Goal: Information Seeking & Learning: Learn about a topic

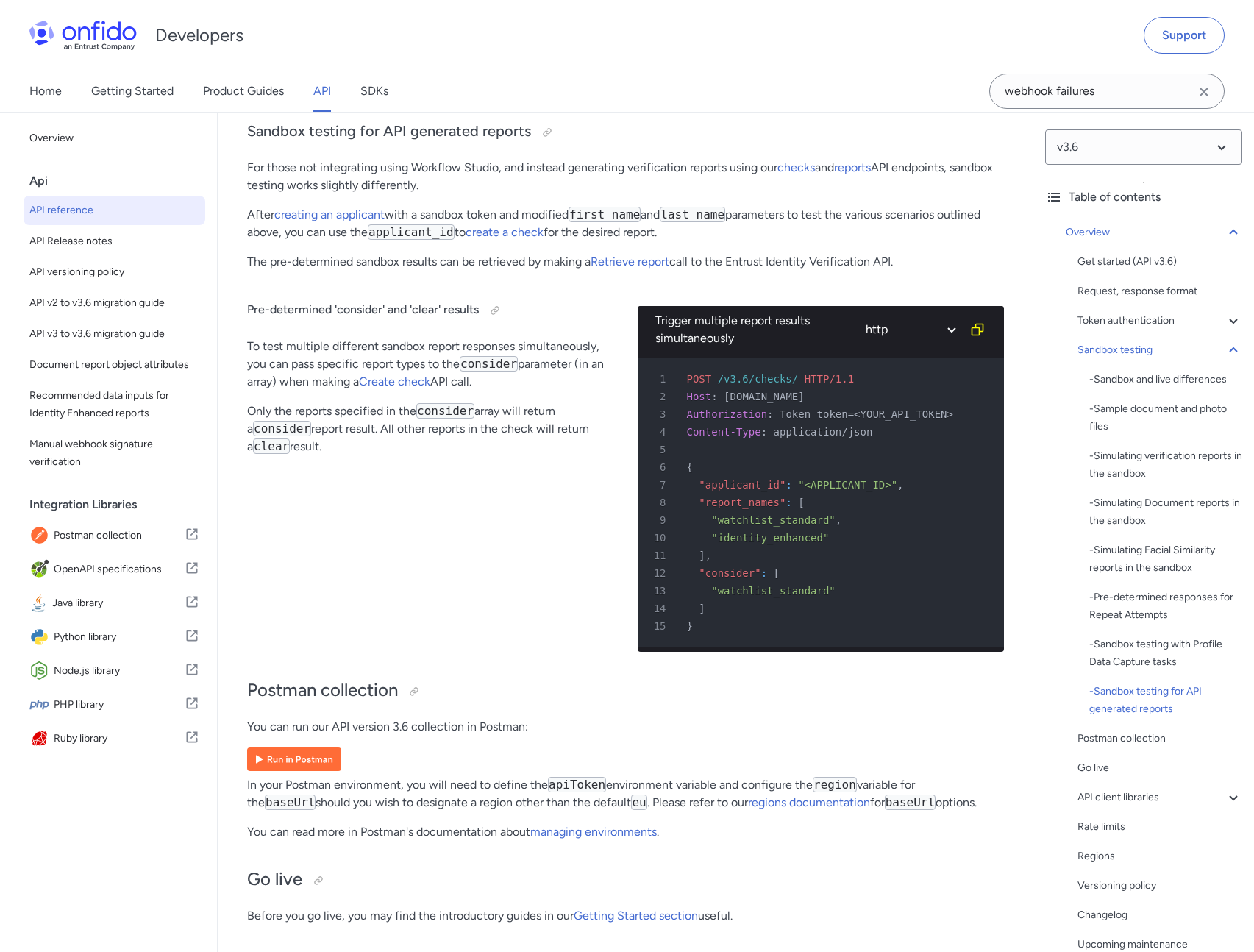
scroll to position [220, 0]
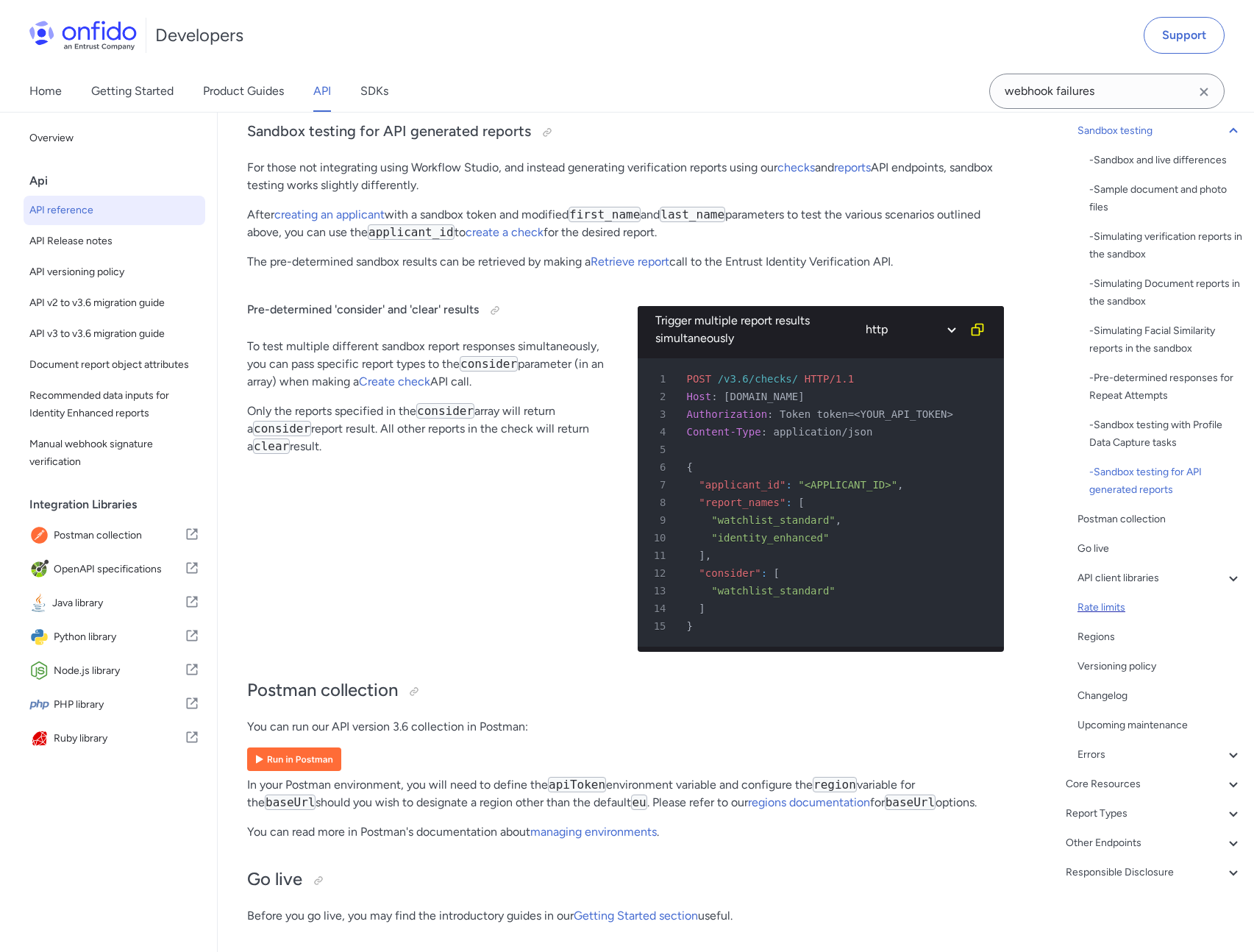
click at [1107, 615] on div "Rate limits" at bounding box center [1160, 607] width 165 height 18
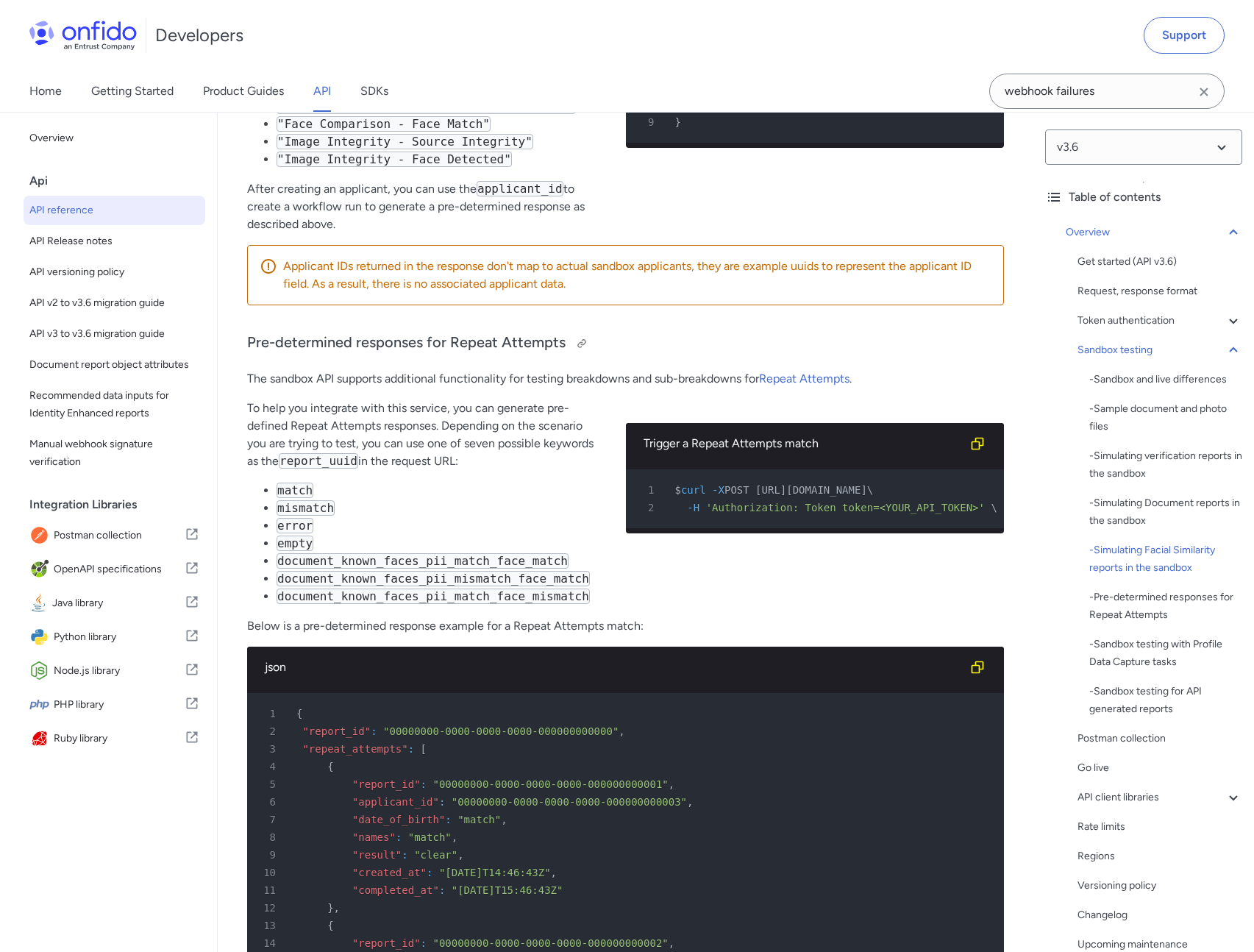
scroll to position [4750, 0]
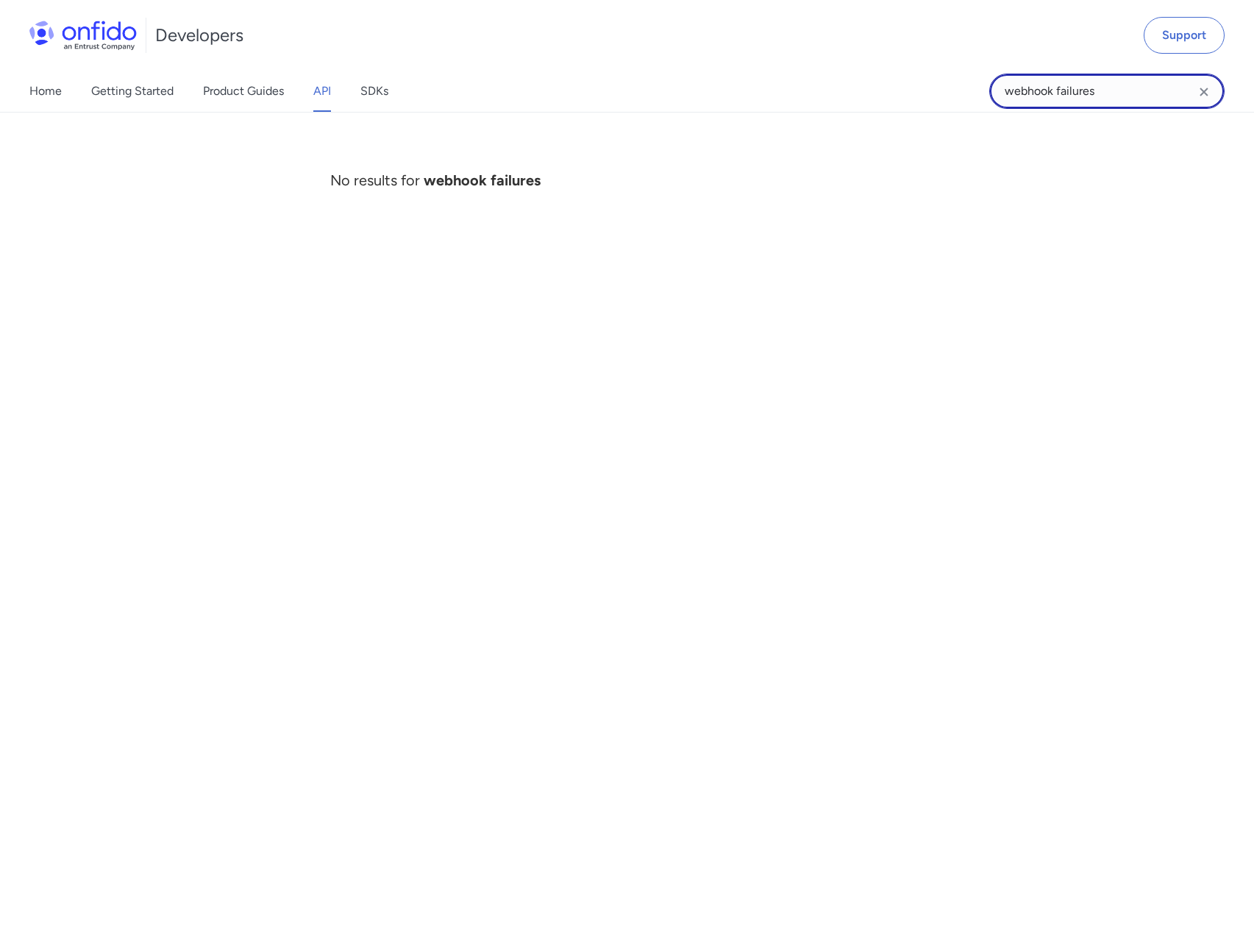
drag, startPoint x: 1106, startPoint y: 99, endPoint x: 967, endPoint y: 83, distance: 139.9
click at [967, 83] on div "Home Getting Started Product Guides API SDKs webhook failures webhook failures …" at bounding box center [627, 91] width 1254 height 41
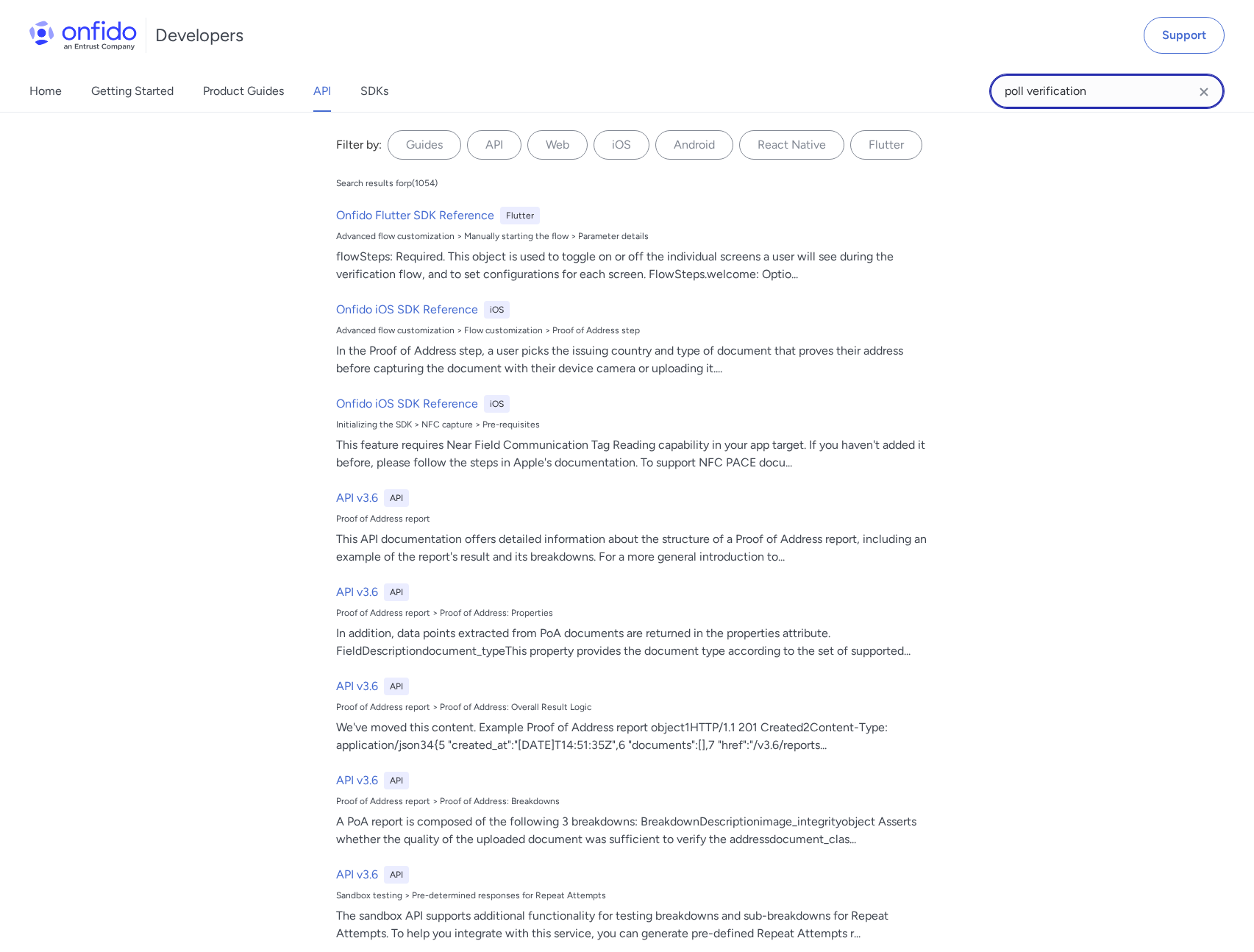
type input "poll verification"
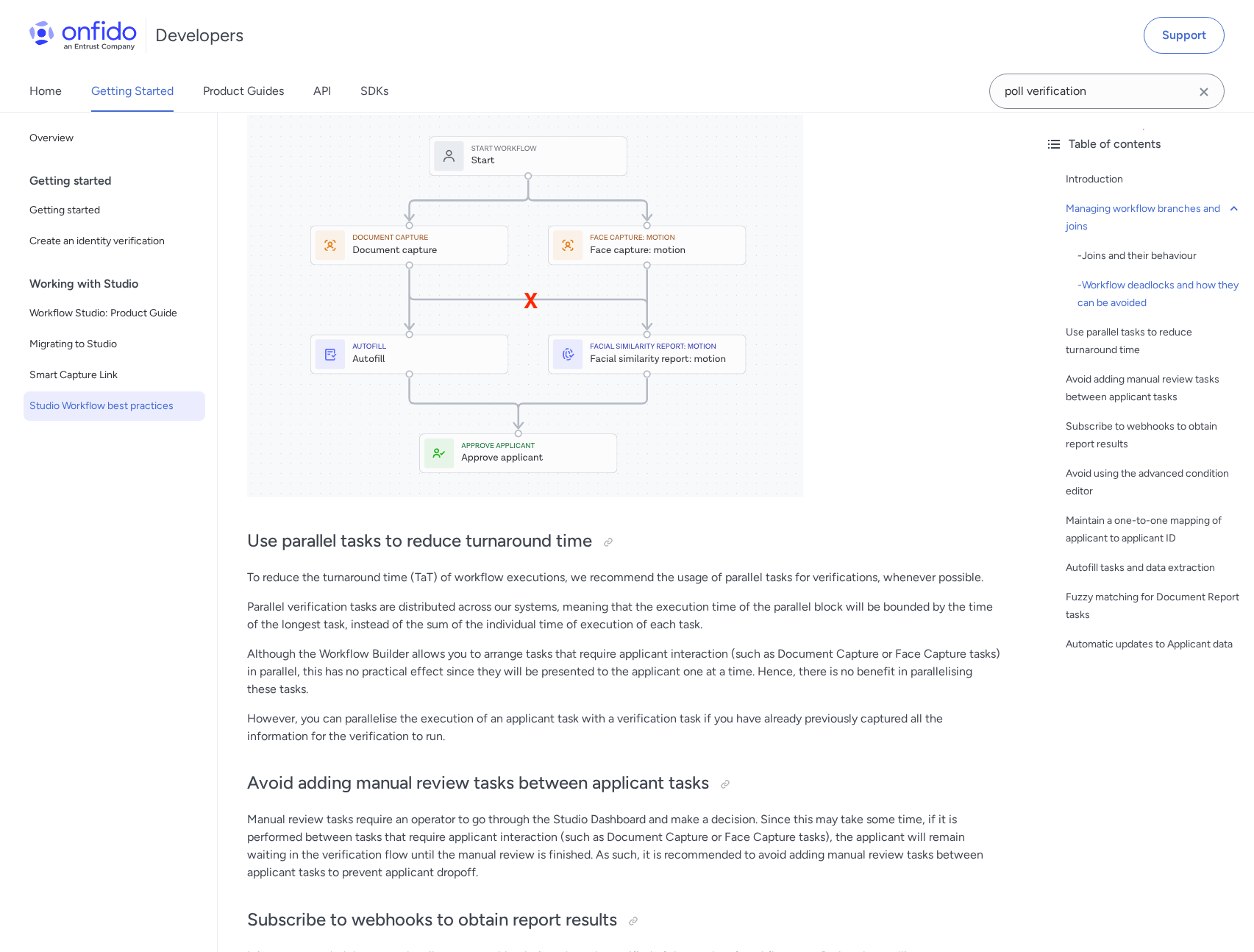
scroll to position [2281, 0]
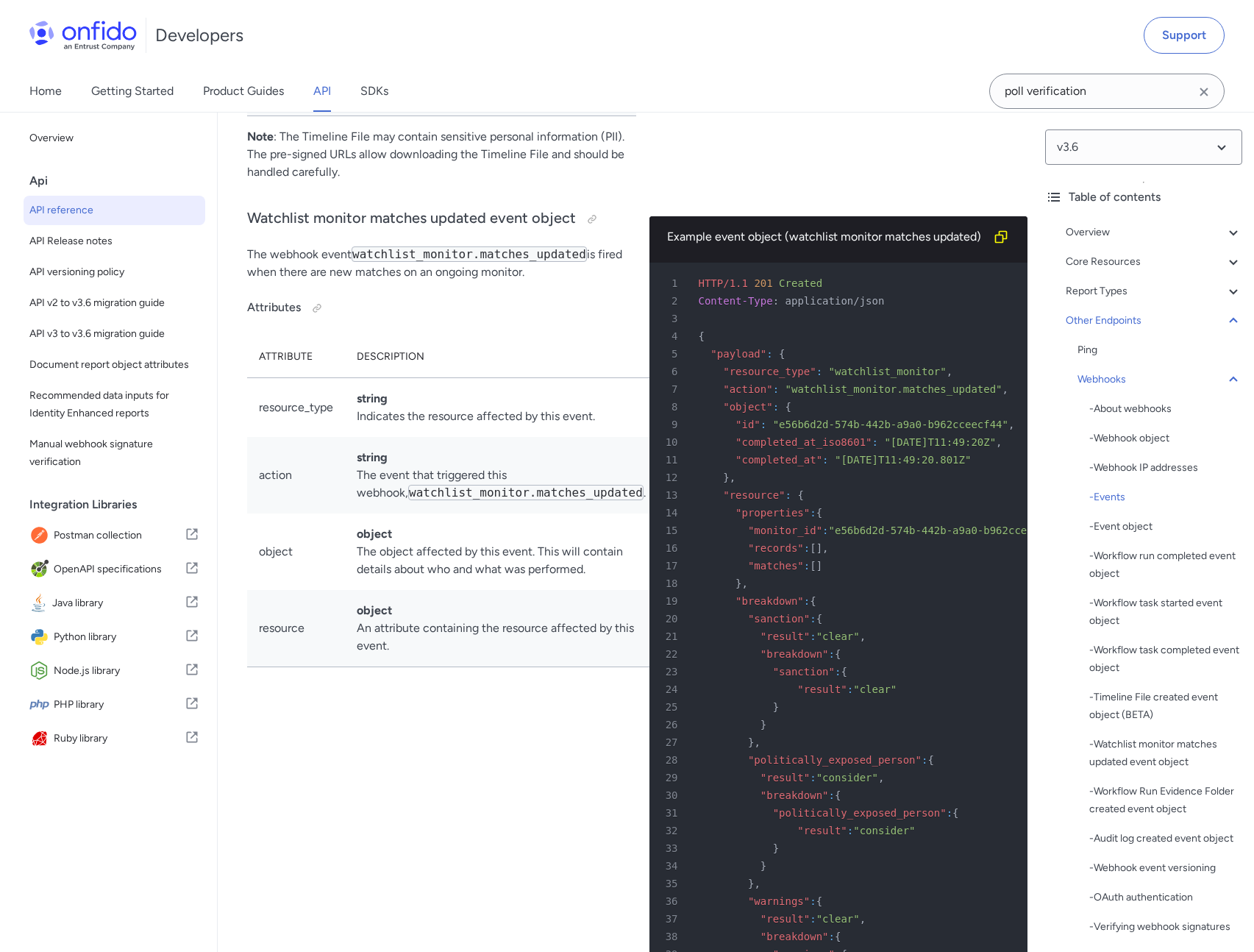
scroll to position [121978, 0]
